Goal: Transaction & Acquisition: Purchase product/service

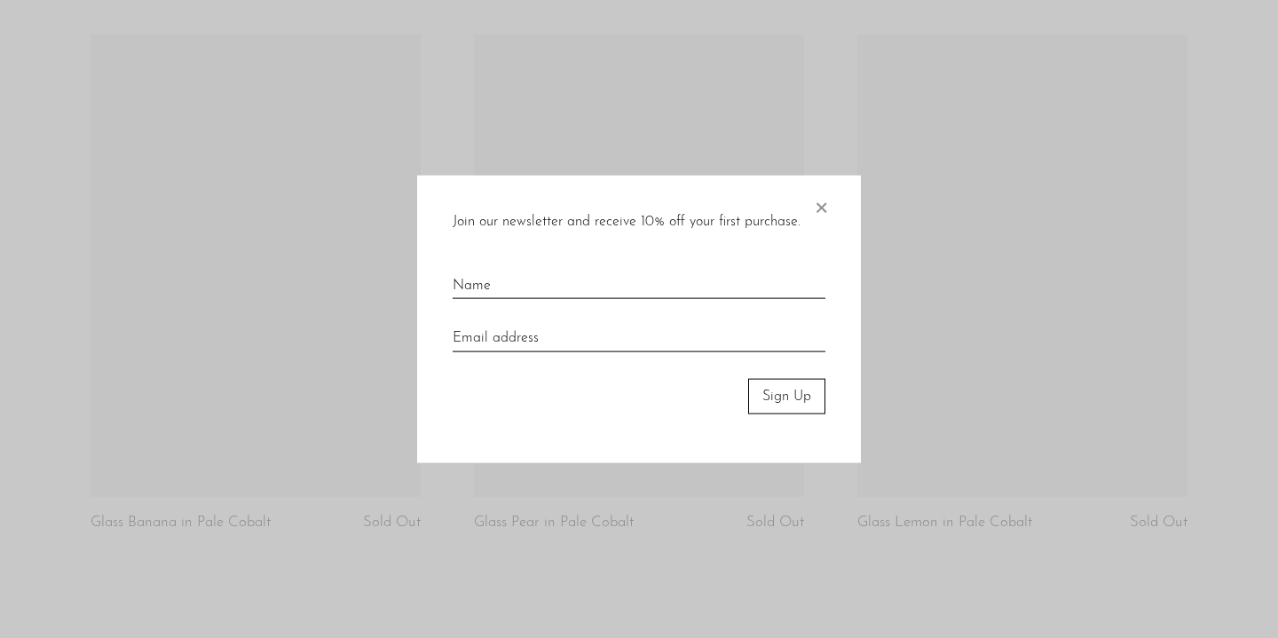
scroll to position [3530, 0]
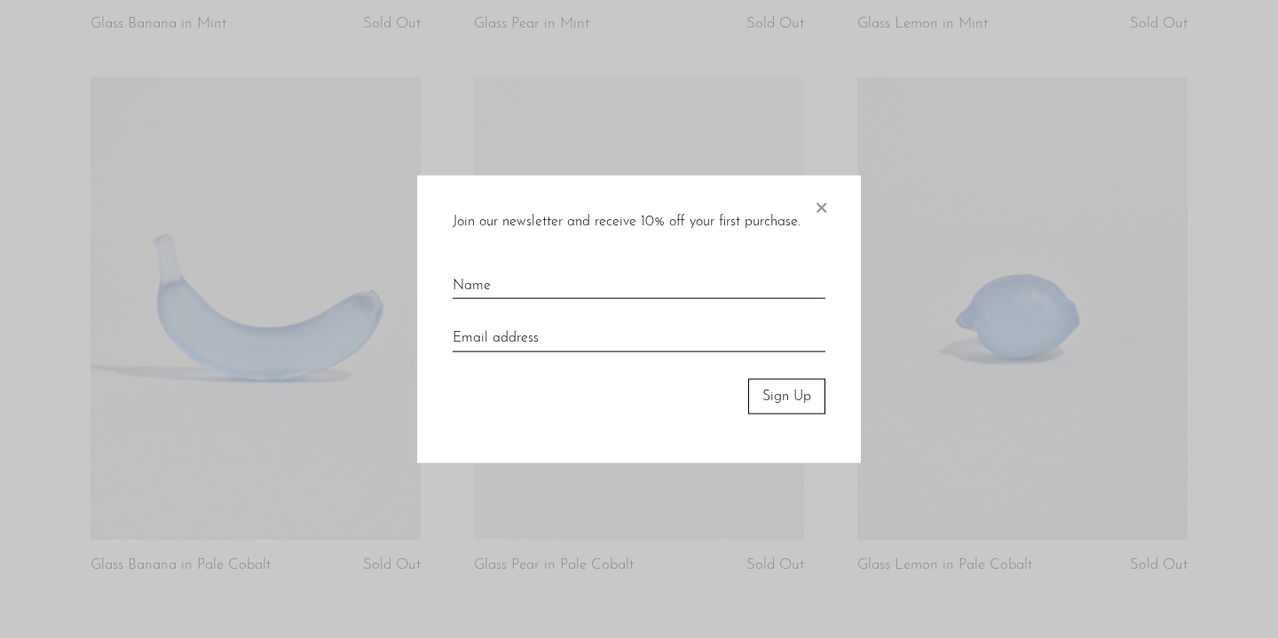
click at [827, 205] on span "×" at bounding box center [821, 203] width 18 height 57
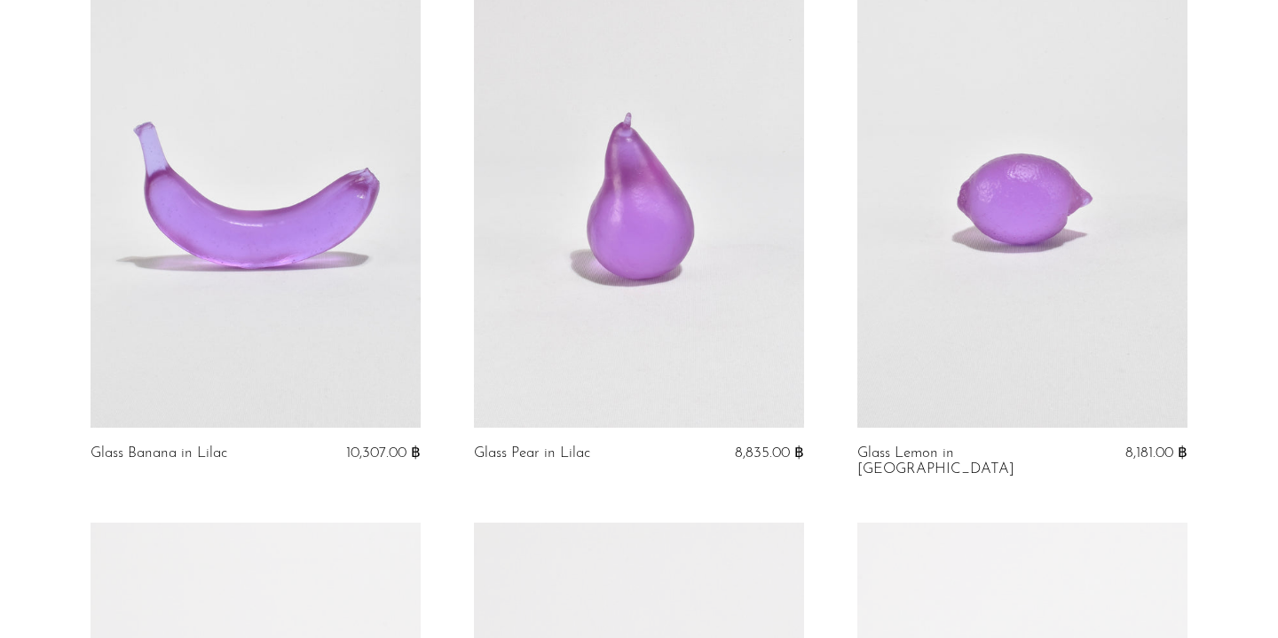
scroll to position [2535, 0]
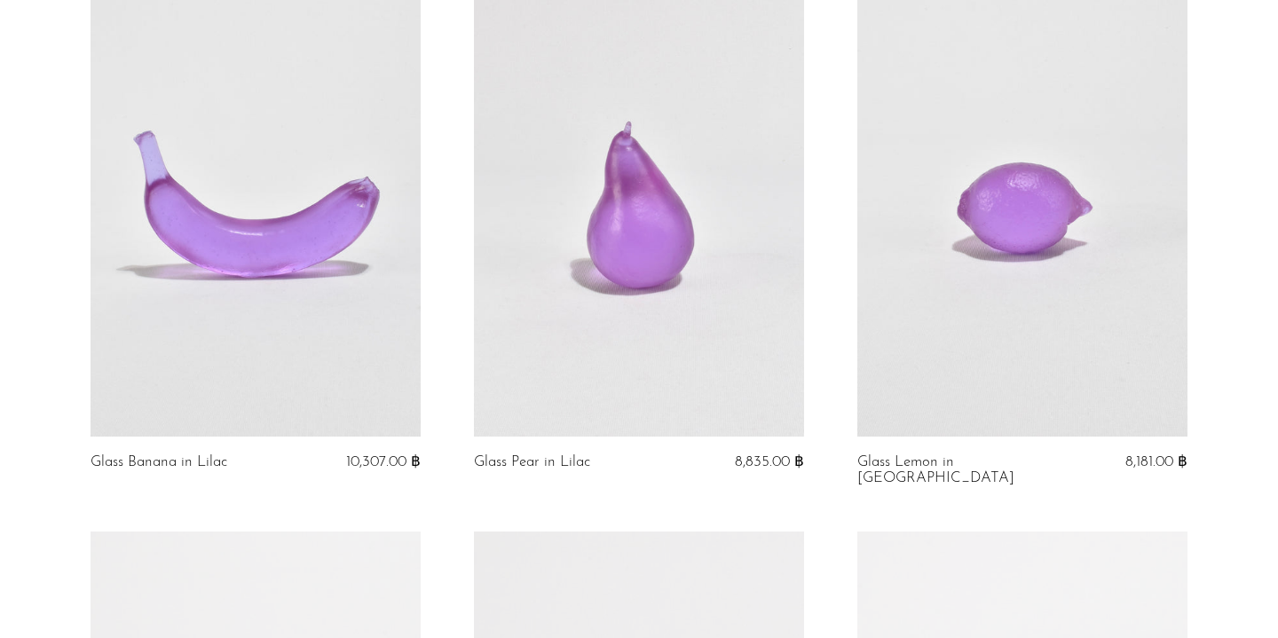
click at [1157, 176] on link at bounding box center [1022, 205] width 330 height 462
click at [1031, 159] on link at bounding box center [1022, 205] width 330 height 462
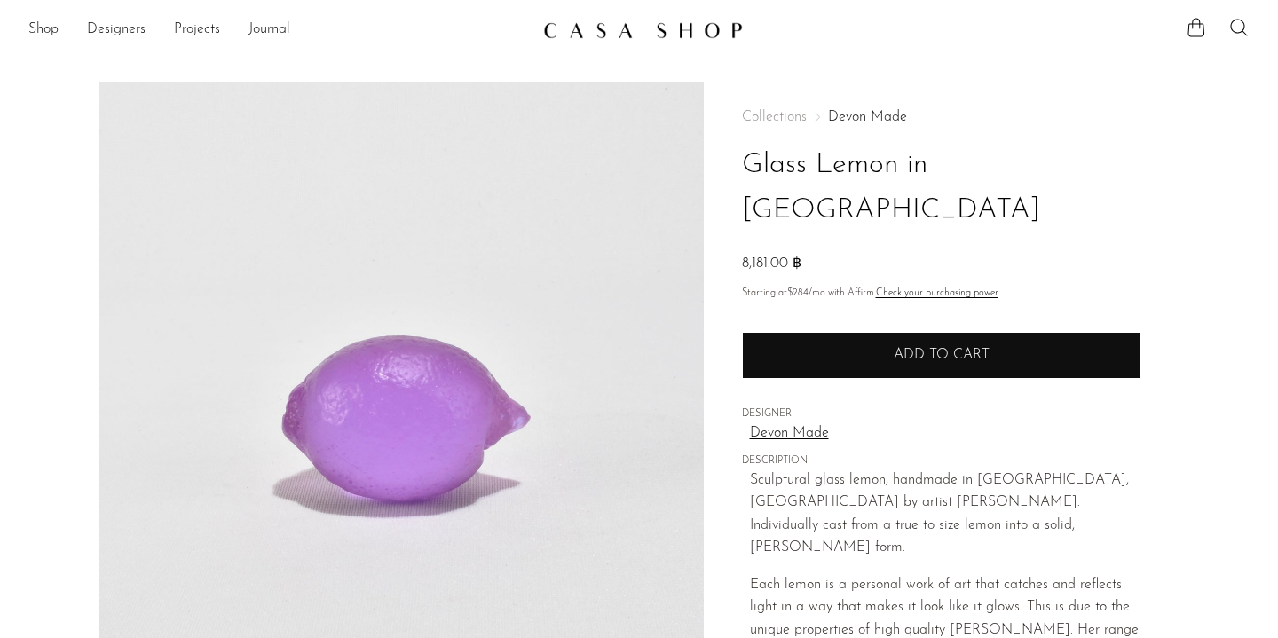
click at [959, 332] on button "Add to cart" at bounding box center [941, 355] width 399 height 46
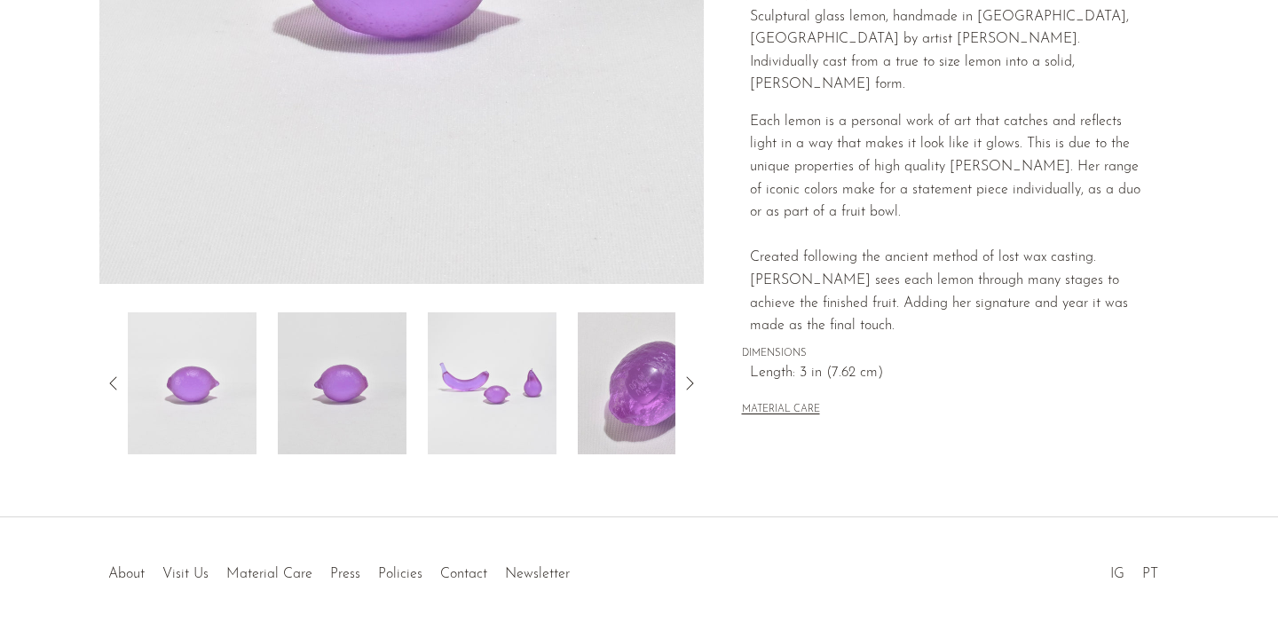
scroll to position [517, 0]
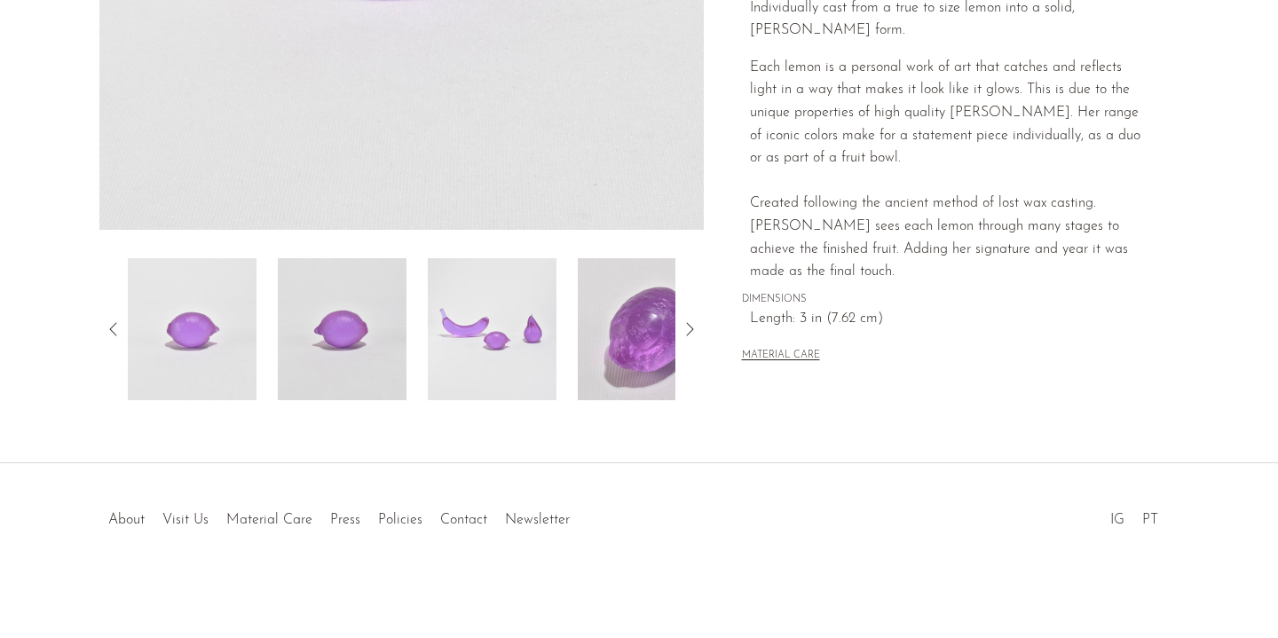
click at [494, 332] on img at bounding box center [492, 329] width 129 height 142
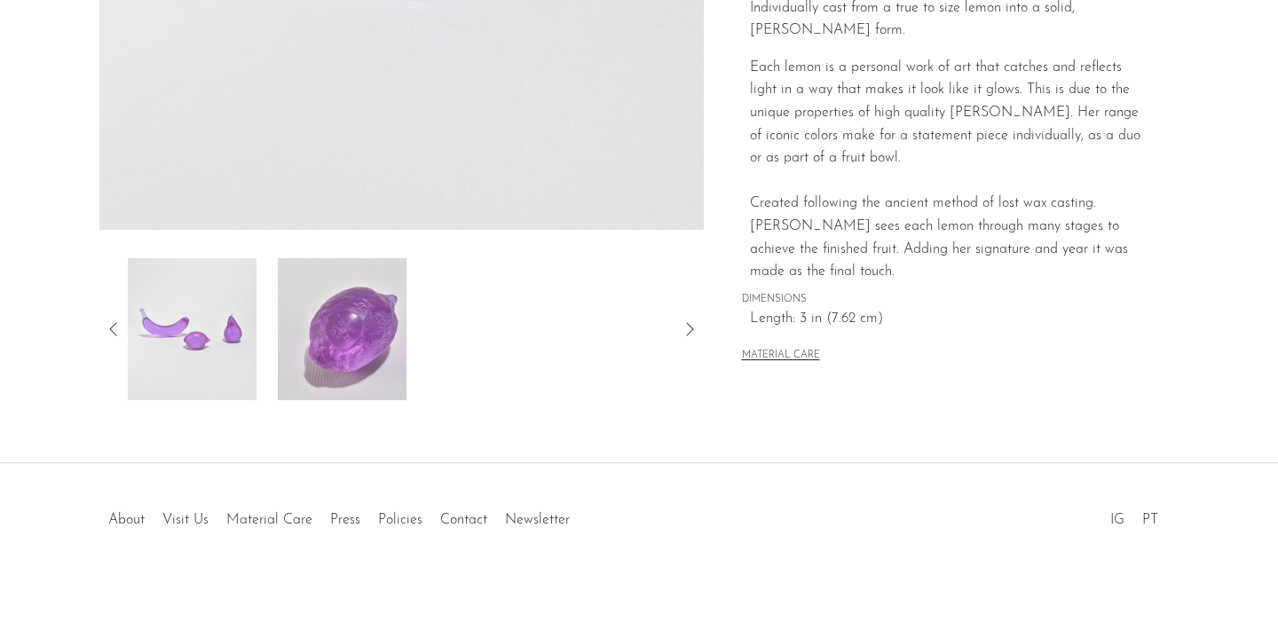
click at [689, 327] on icon at bounding box center [689, 329] width 21 height 21
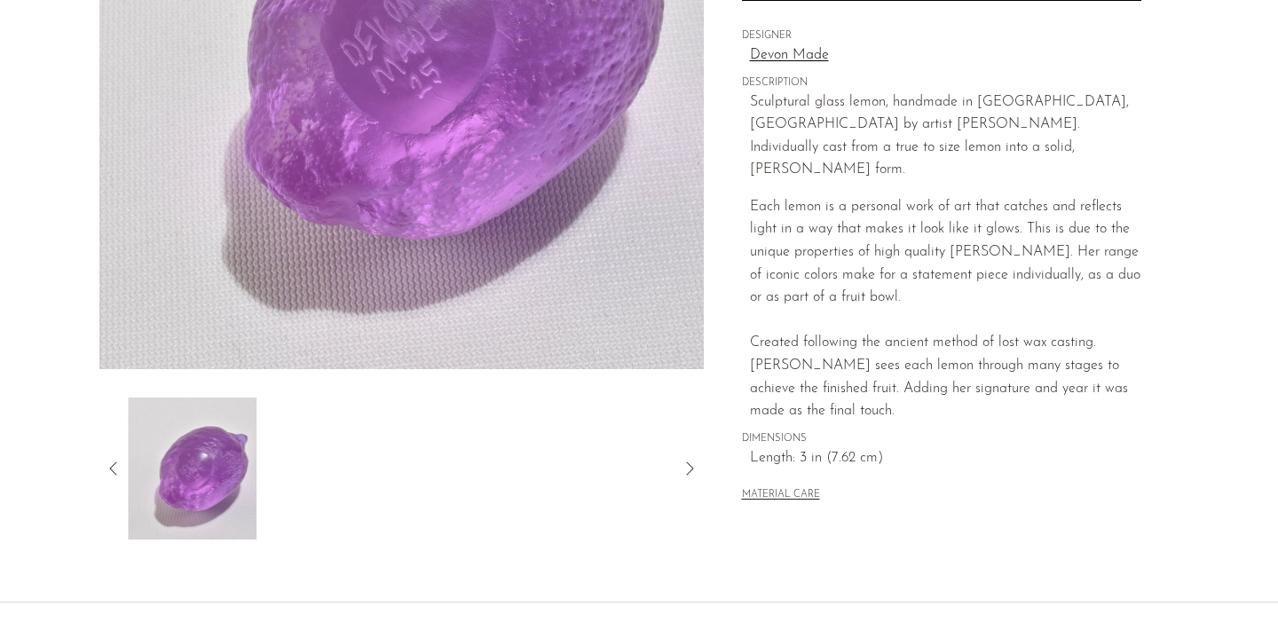
scroll to position [0, 0]
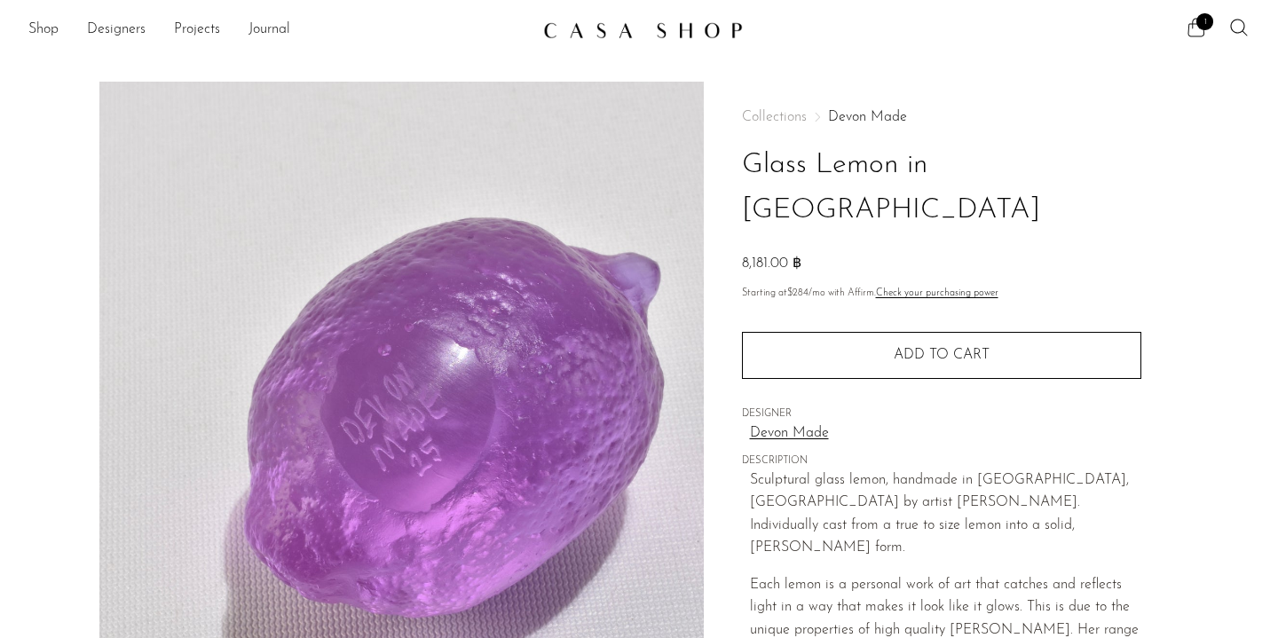
click at [1196, 28] on icon at bounding box center [1196, 27] width 21 height 21
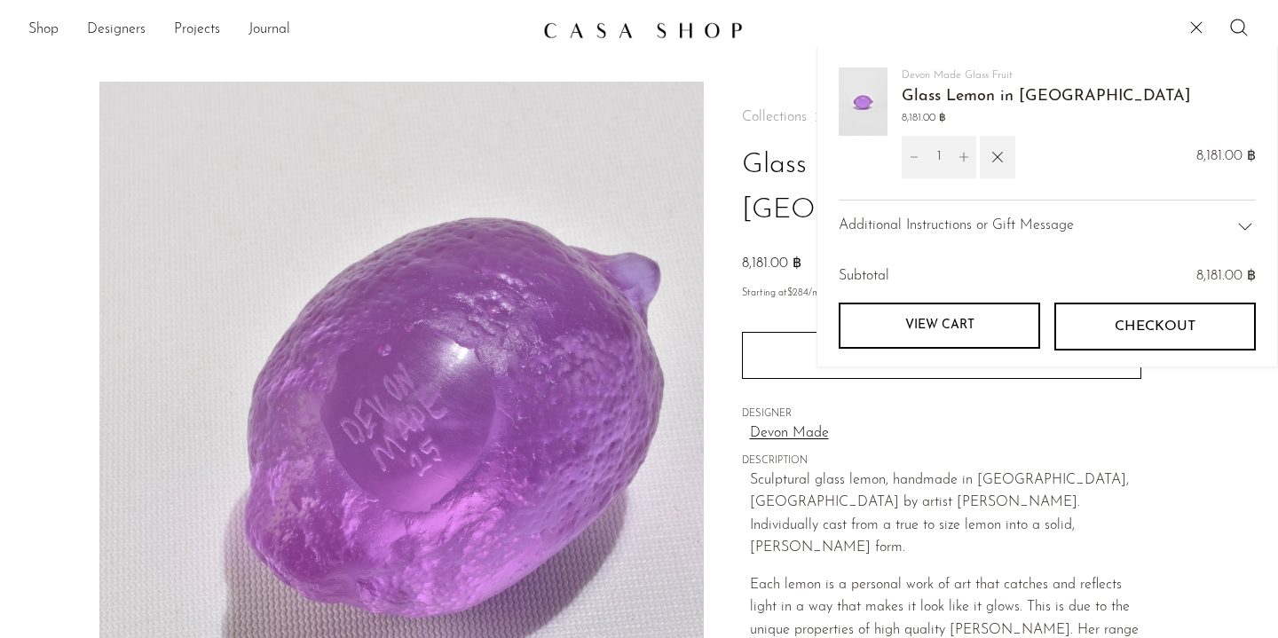
click at [1136, 335] on span "Checkout" at bounding box center [1155, 327] width 81 height 17
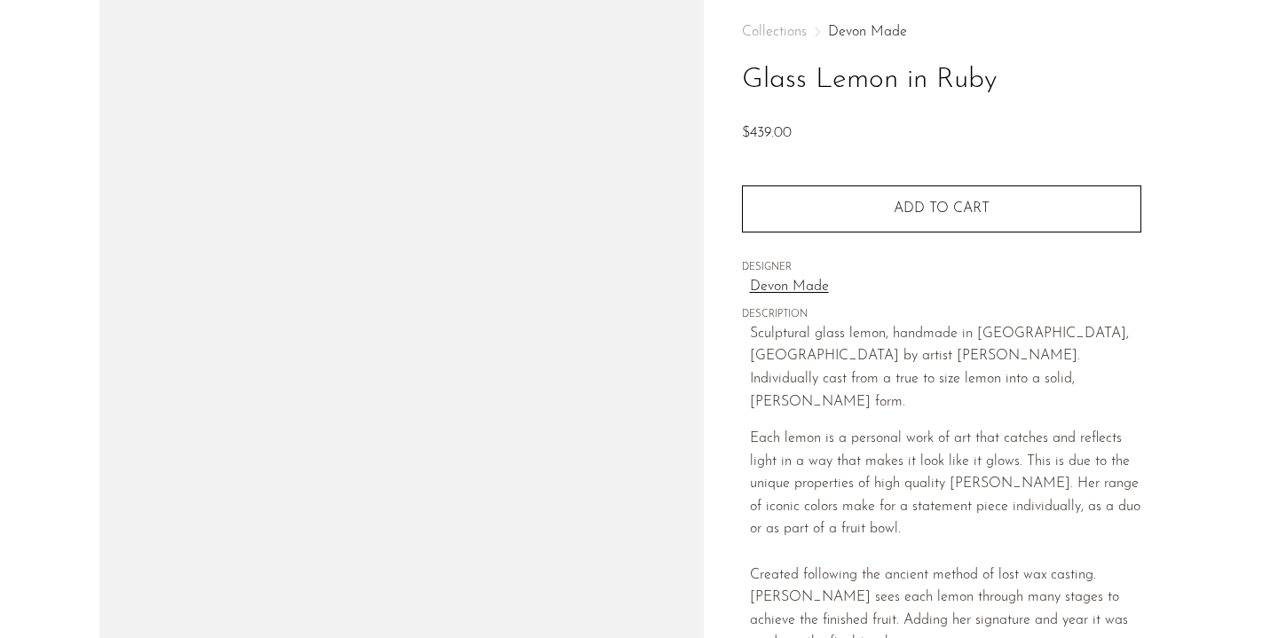
scroll to position [109, 0]
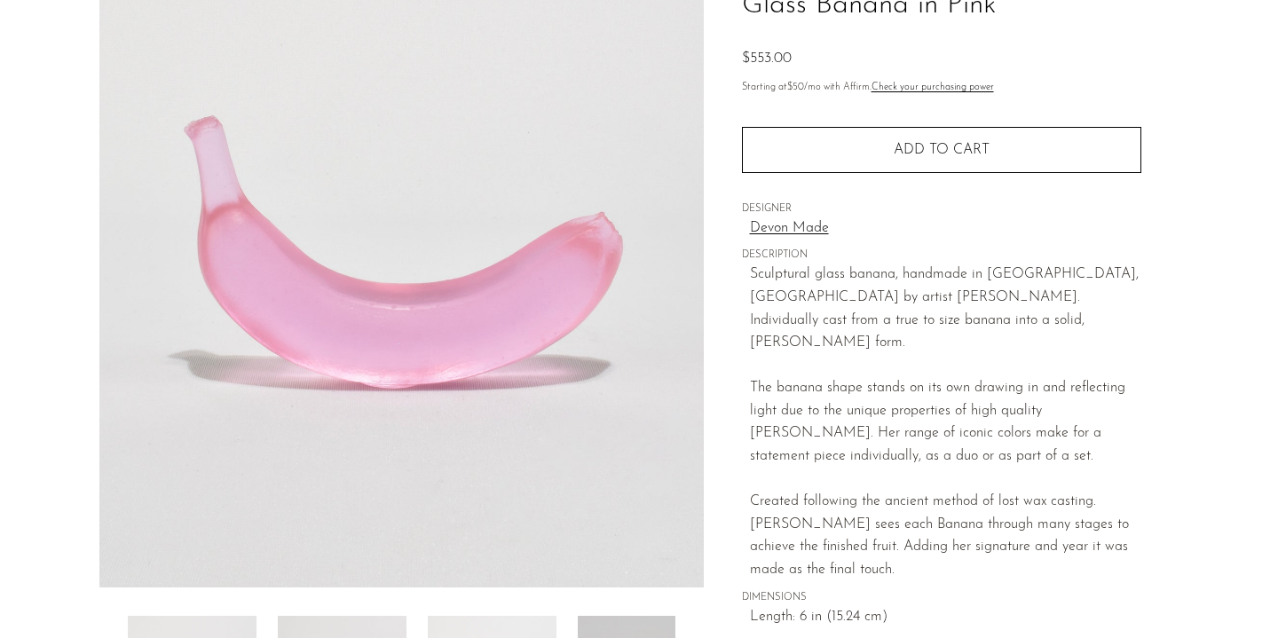
scroll to position [126, 0]
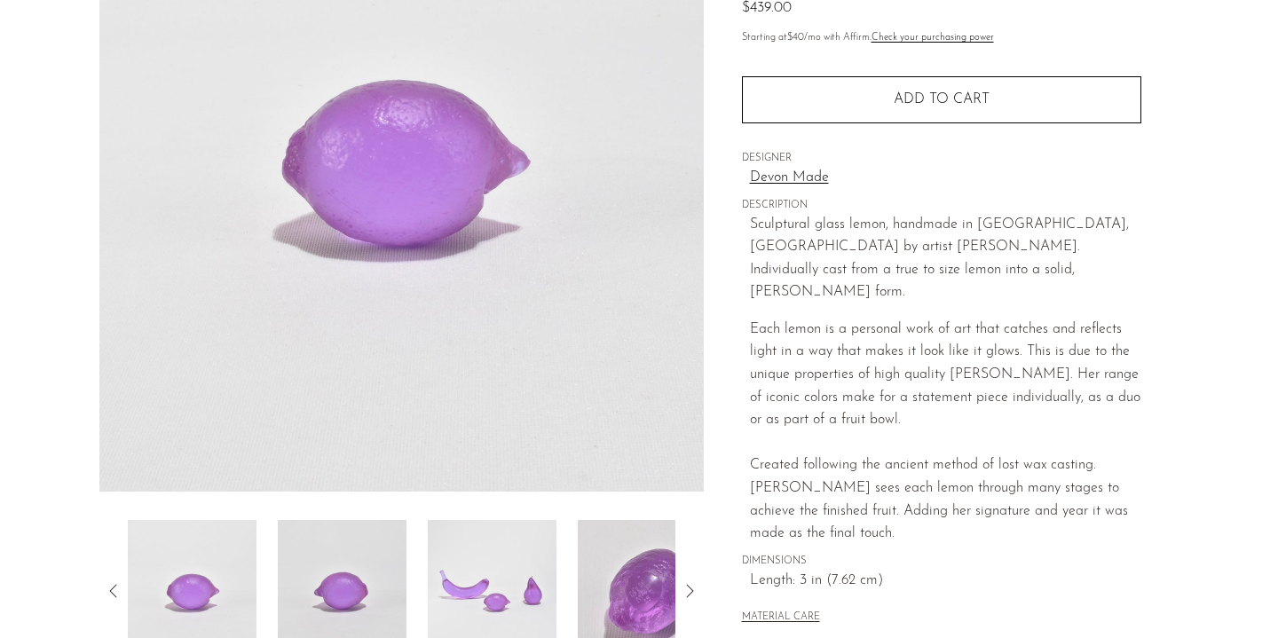
scroll to position [353, 0]
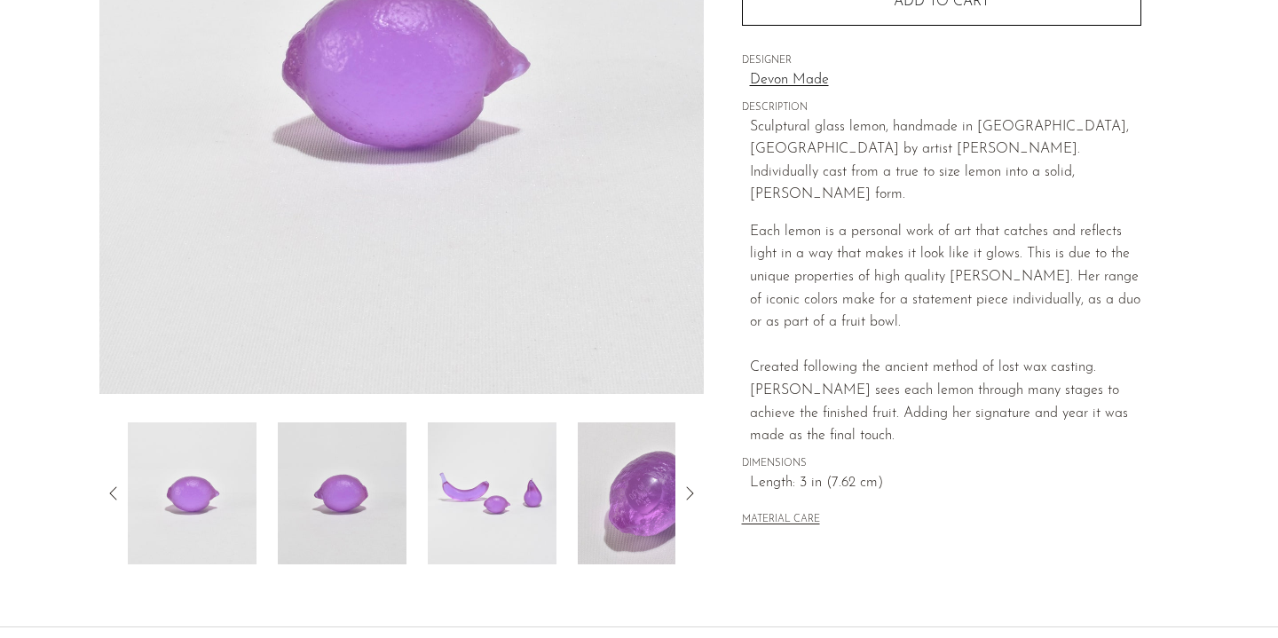
click at [355, 517] on img at bounding box center [342, 494] width 129 height 142
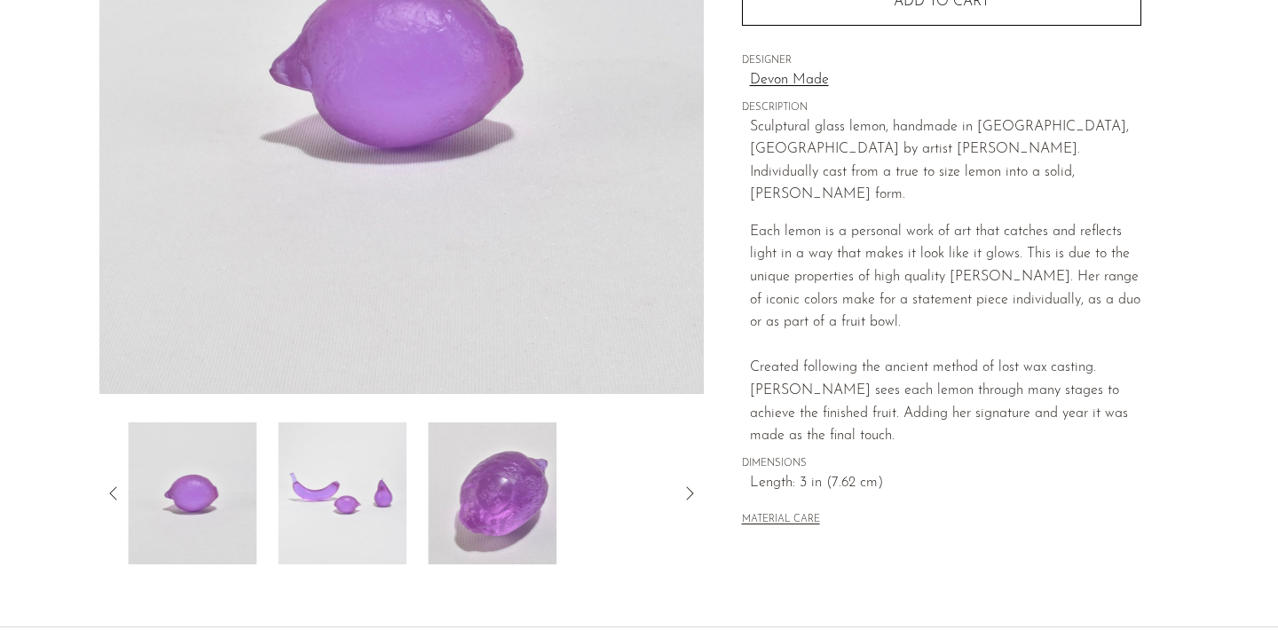
click at [528, 504] on img at bounding box center [492, 494] width 129 height 142
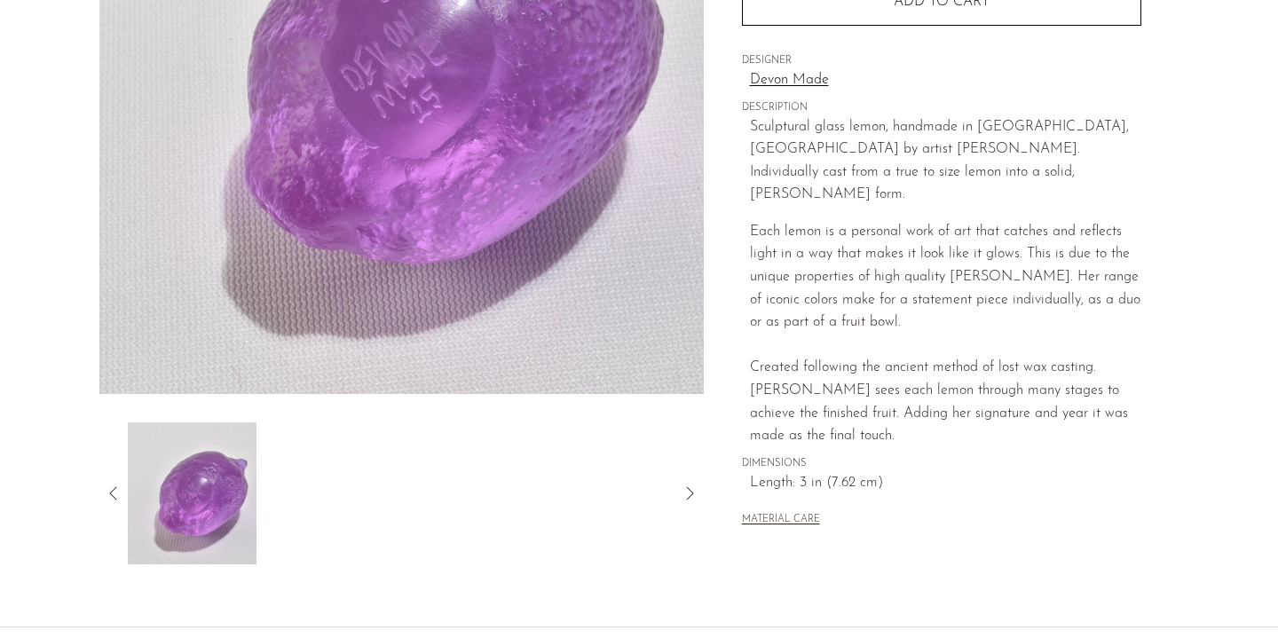
click at [375, 542] on div at bounding box center [402, 494] width 548 height 142
click at [683, 496] on icon at bounding box center [689, 493] width 21 height 21
click at [104, 487] on icon at bounding box center [113, 493] width 21 height 21
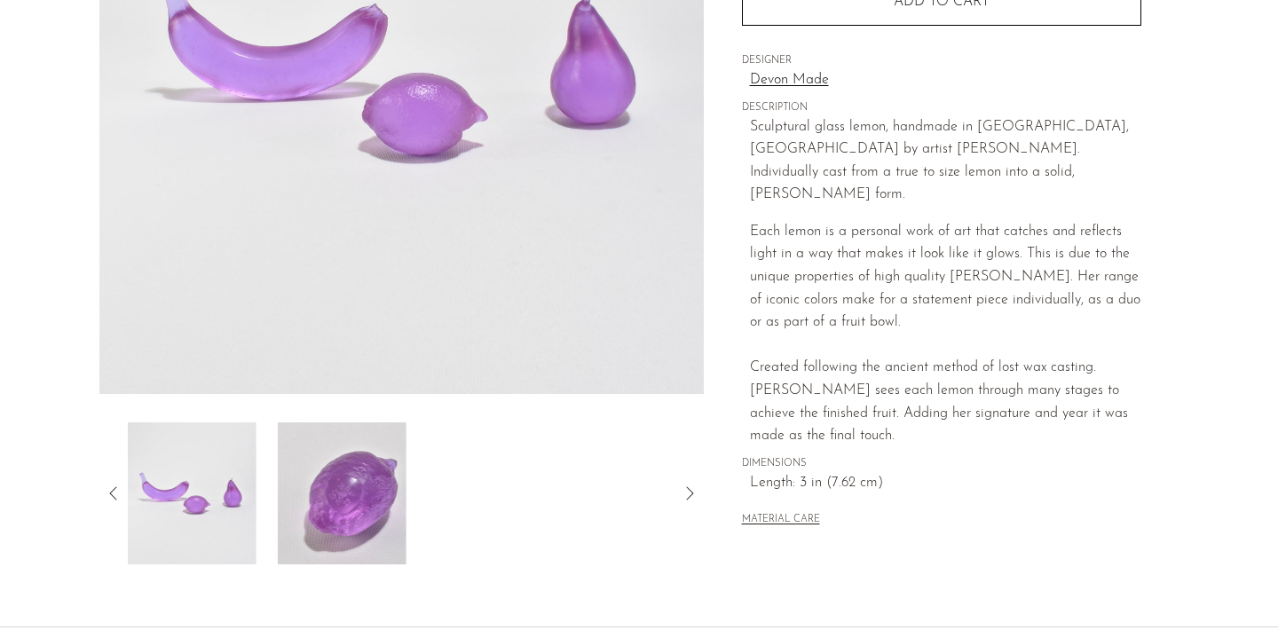
click at [104, 487] on icon at bounding box center [113, 493] width 21 height 21
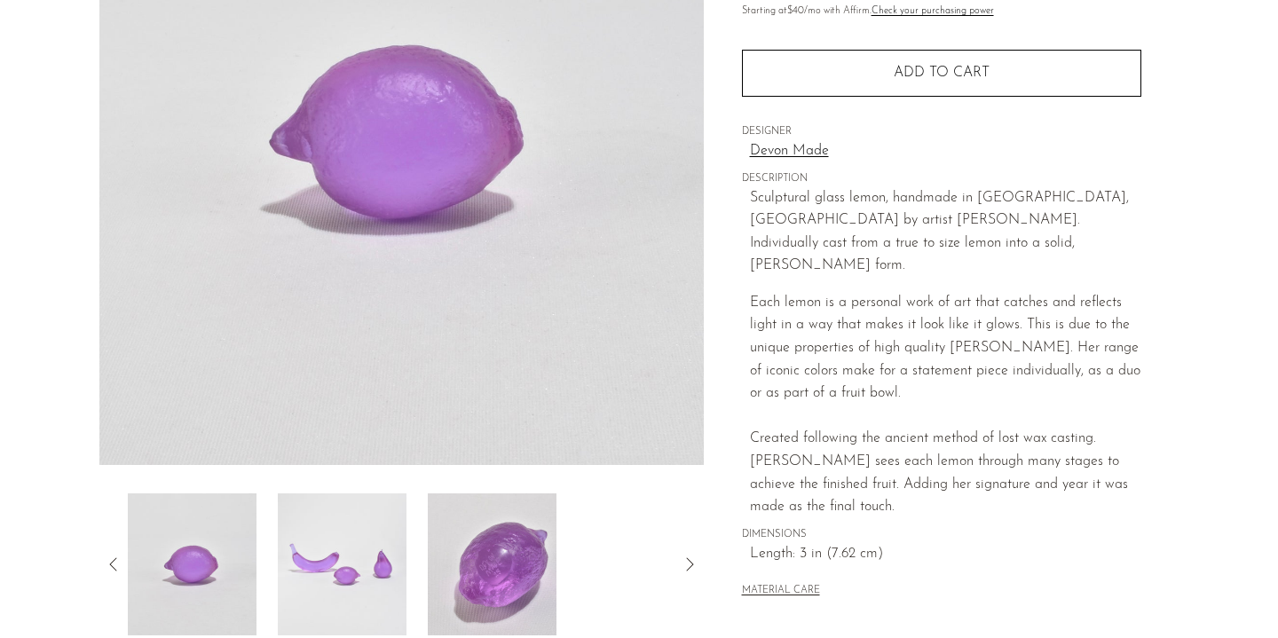
scroll to position [265, 0]
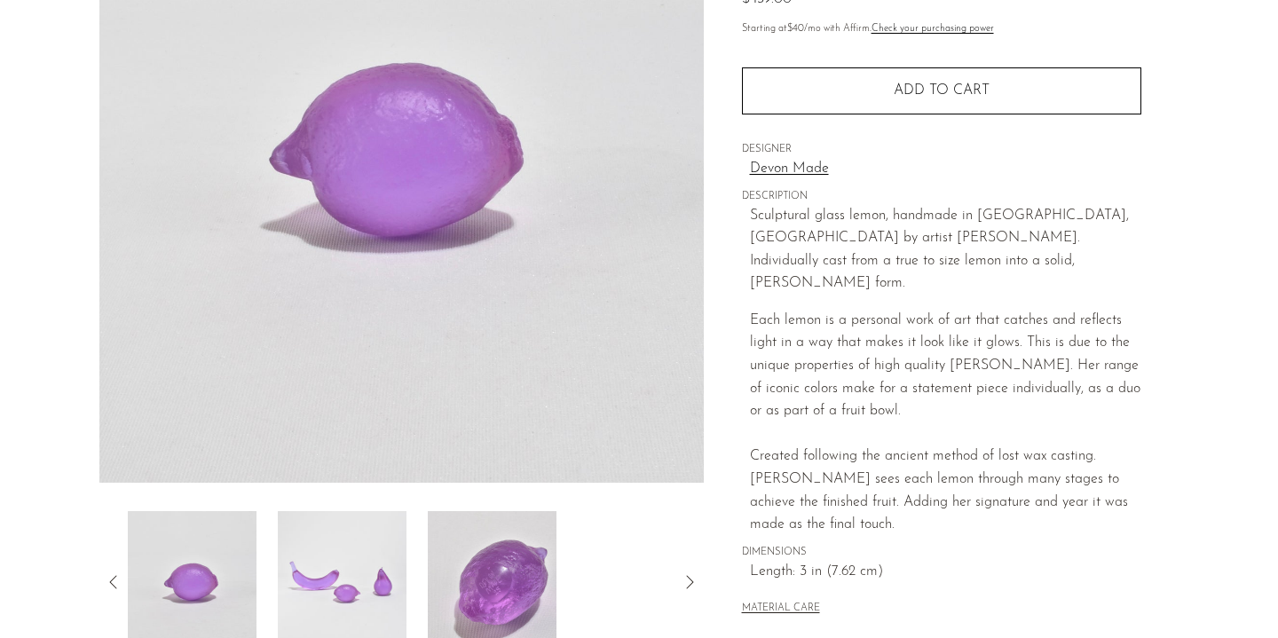
click at [203, 557] on img at bounding box center [192, 582] width 129 height 142
